Goal: Transaction & Acquisition: Purchase product/service

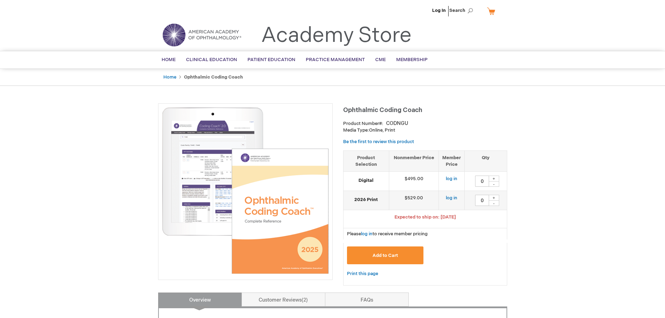
click at [366, 237] on link "log in" at bounding box center [367, 234] width 12 height 6
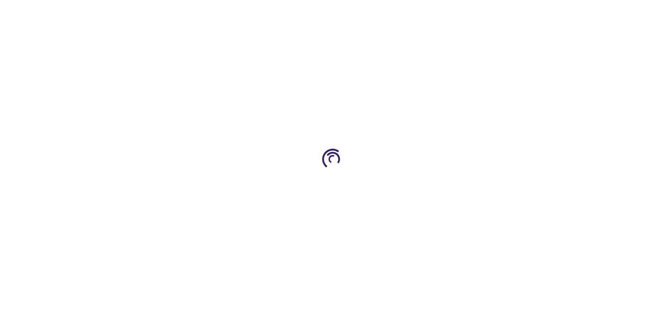
type input "0"
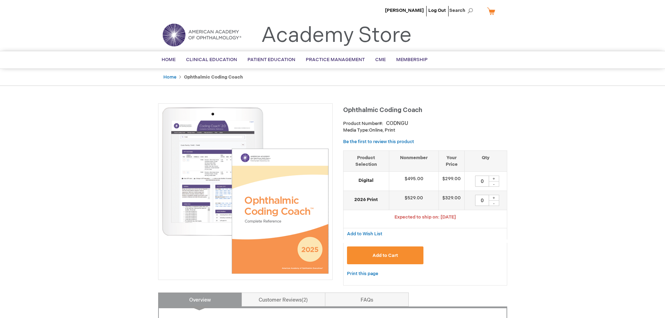
click at [493, 181] on div "+" at bounding box center [494, 179] width 10 height 6
type input "1"
click at [401, 264] on button "Add to Cart" at bounding box center [385, 255] width 77 height 18
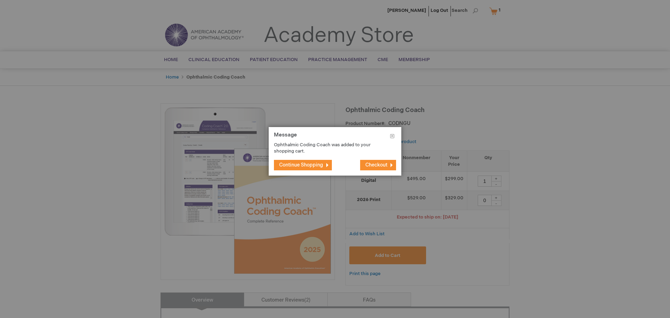
click at [365, 168] on span "Checkout" at bounding box center [376, 165] width 22 height 6
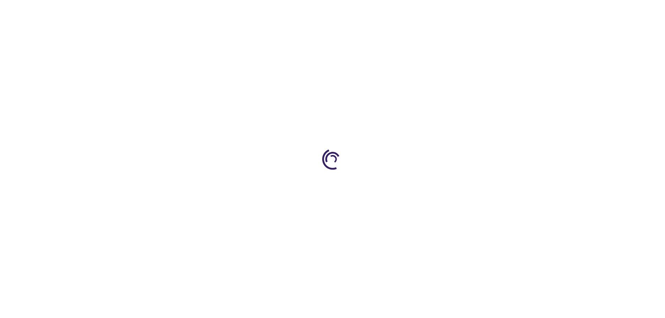
select select "US"
select select "31"
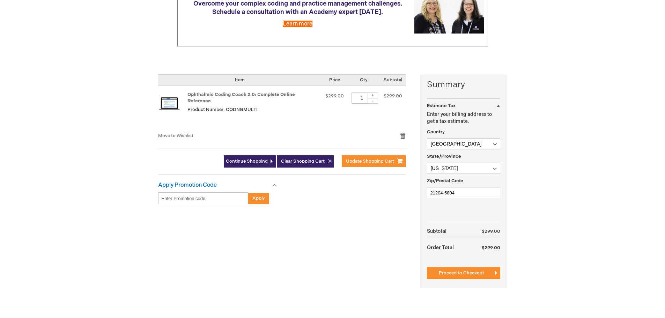
scroll to position [105, 0]
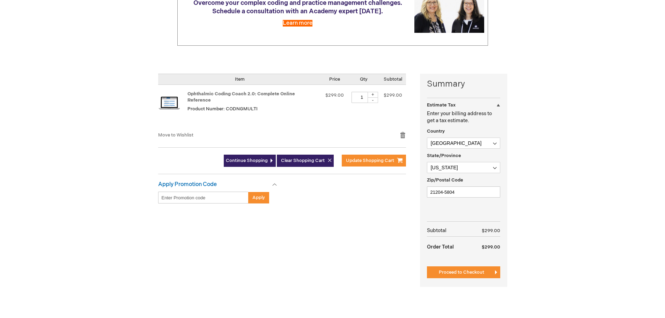
click at [446, 275] on span "Proceed to Checkout" at bounding box center [461, 272] width 45 height 6
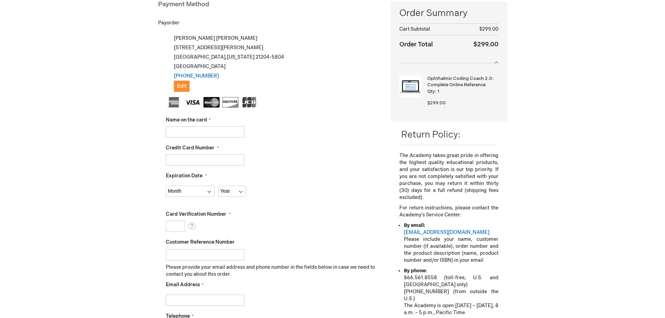
click at [199, 138] on input "Name on the card" at bounding box center [205, 131] width 79 height 11
type input "Gail F Schwartz"
click at [203, 165] on input "Credit Card Number" at bounding box center [205, 159] width 79 height 11
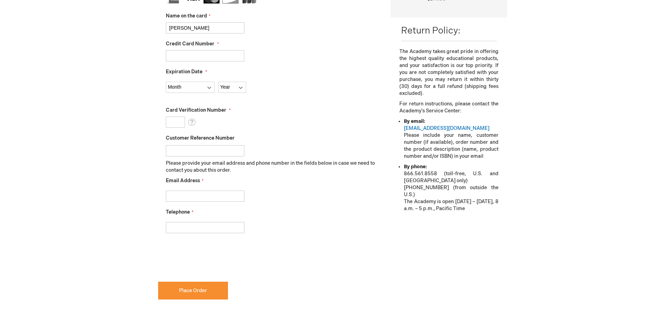
scroll to position [215, 0]
click at [195, 201] on input "Email Address" at bounding box center [205, 195] width 79 height 11
type input "hbilderback@glaucomaconsultantsmd.com"
click at [196, 232] on input "Telephone" at bounding box center [205, 226] width 79 height 11
type input "4434709374"
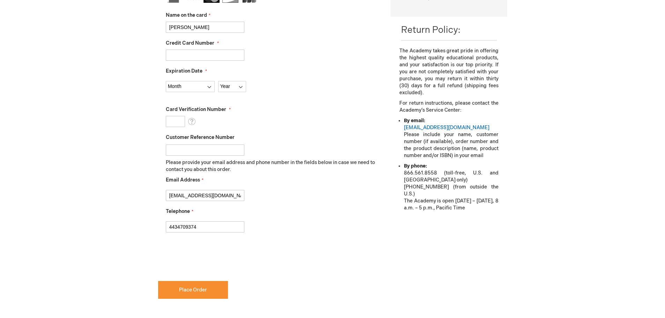
click at [176, 61] on input "Credit Card Number" at bounding box center [205, 55] width 79 height 11
type input "372715103006006"
click at [182, 92] on select "Month 01 - January 02 - February 03 - March 04 - April 05 - May 06 - June 07 - …" at bounding box center [190, 86] width 49 height 11
select select "2"
click at [166, 92] on select "Month 01 - January 02 - February 03 - March 04 - April 05 - May 06 - June 07 - …" at bounding box center [190, 86] width 49 height 11
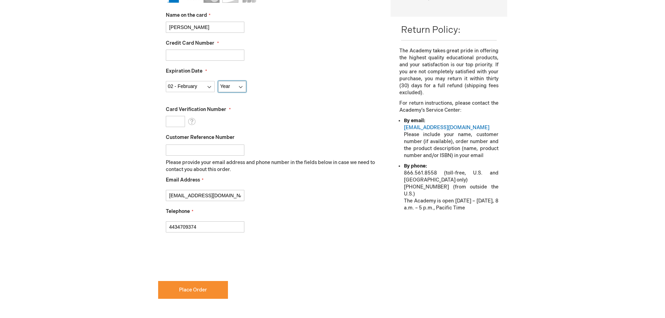
click at [229, 92] on select "Year 2025 2026 2027 2028 2029 2030 2031 2032 2033 2034 2035" at bounding box center [232, 86] width 28 height 11
select select "2030"
click at [218, 92] on select "Year 2025 2026 2027 2028 2029 2030 2031 2032 2033 2034 2035" at bounding box center [232, 86] width 28 height 11
click at [174, 127] on input "Card Verification Number" at bounding box center [175, 121] width 19 height 11
type input "4912"
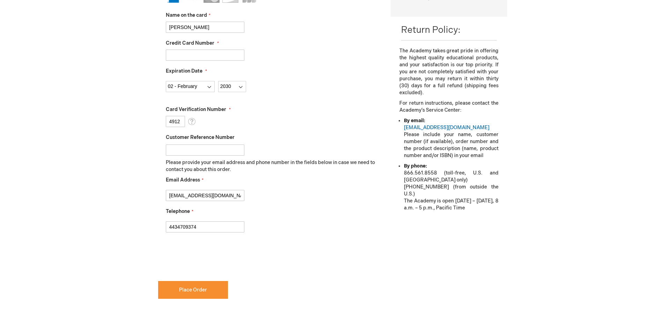
checkbox input "true"
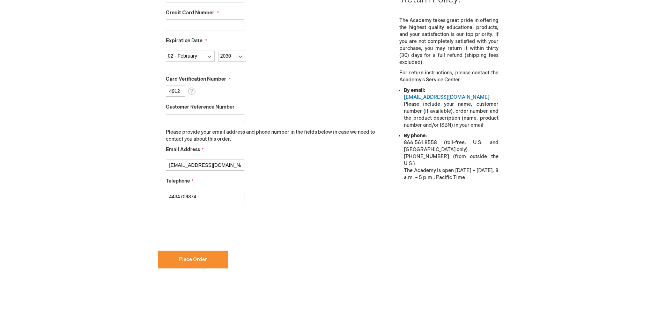
scroll to position [314, 0]
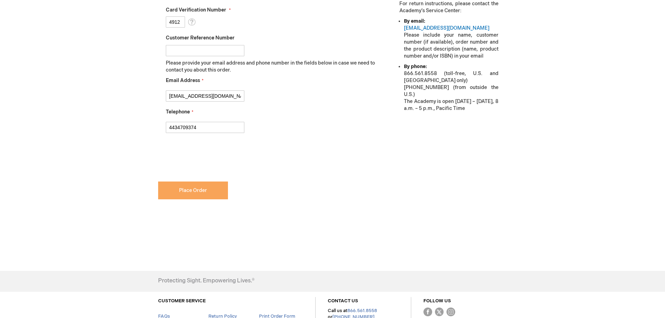
click at [185, 199] on button "Place Order" at bounding box center [193, 190] width 70 height 18
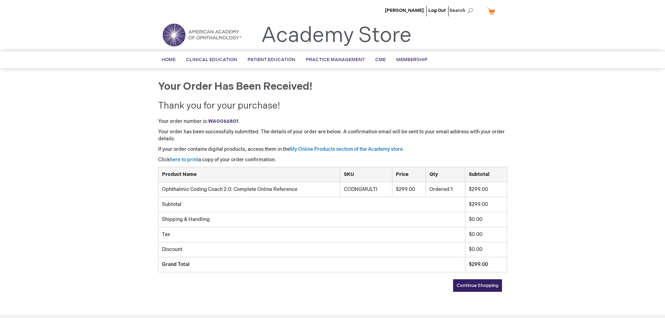
click at [433, 10] on link "Log Out" at bounding box center [436, 11] width 17 height 6
